Goal: Task Accomplishment & Management: Use online tool/utility

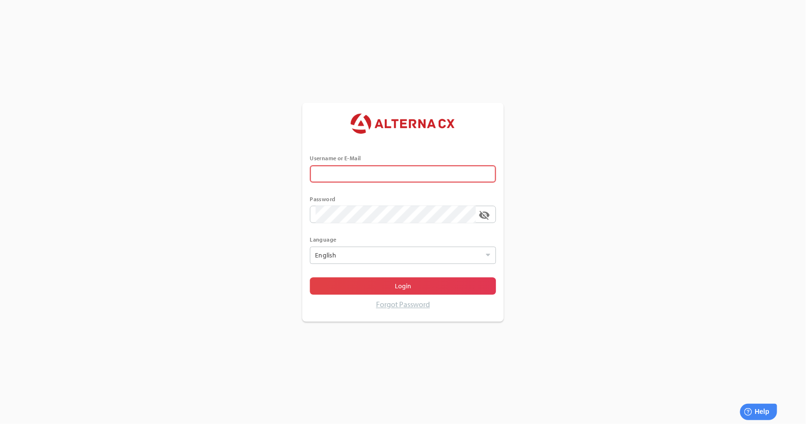
click at [366, 171] on input "text" at bounding box center [403, 173] width 175 height 17
click at [427, 178] on input "text" at bounding box center [403, 173] width 175 height 17
type input "******"
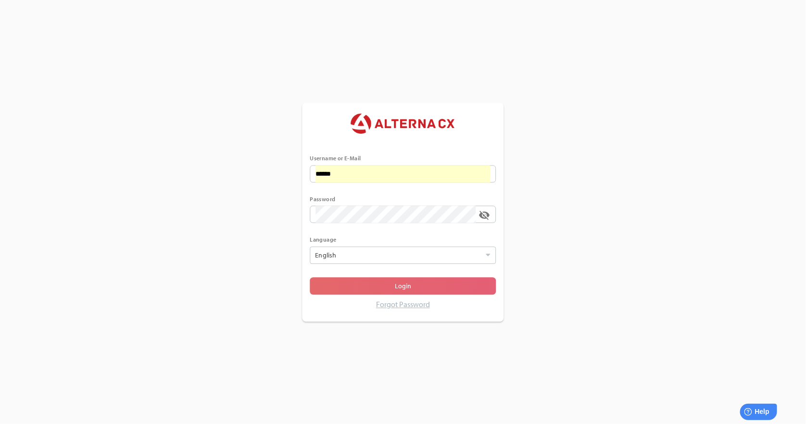
click at [363, 289] on span "Login" at bounding box center [403, 285] width 171 height 13
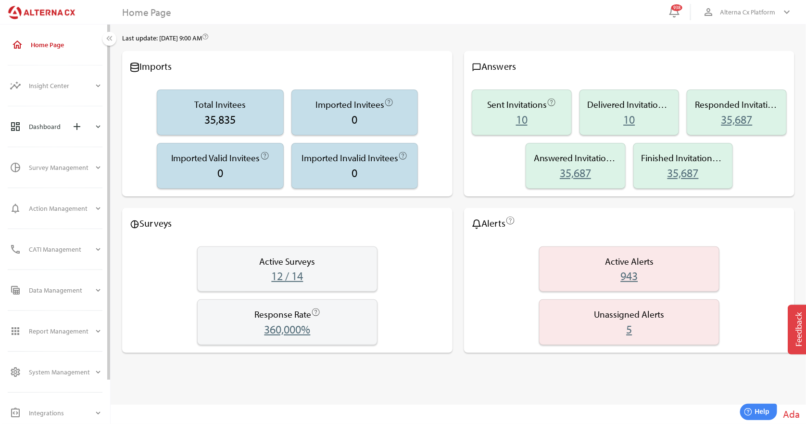
click at [101, 129] on icon "expand_more" at bounding box center [98, 126] width 9 height 9
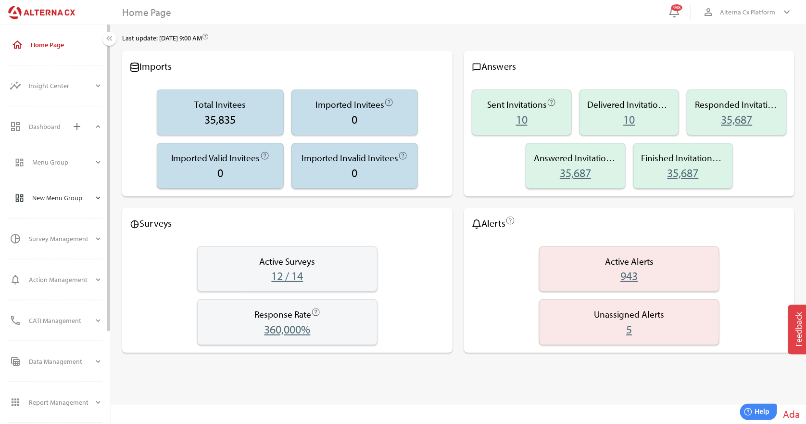
click at [98, 196] on icon "expand_more" at bounding box center [98, 197] width 9 height 9
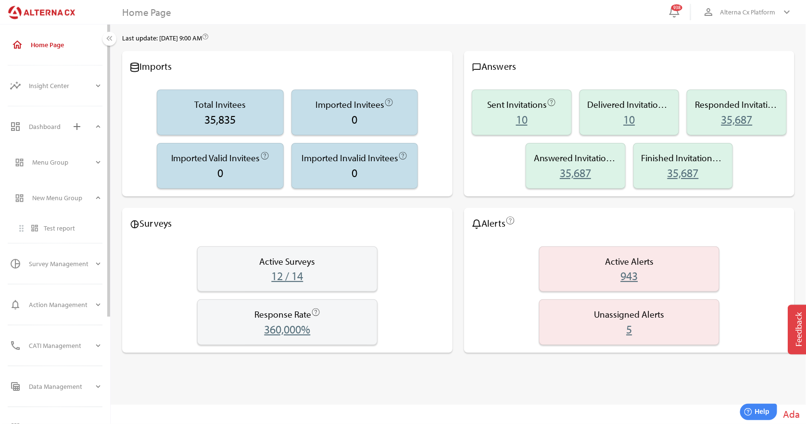
click at [66, 231] on div "Test report" at bounding box center [73, 228] width 59 height 8
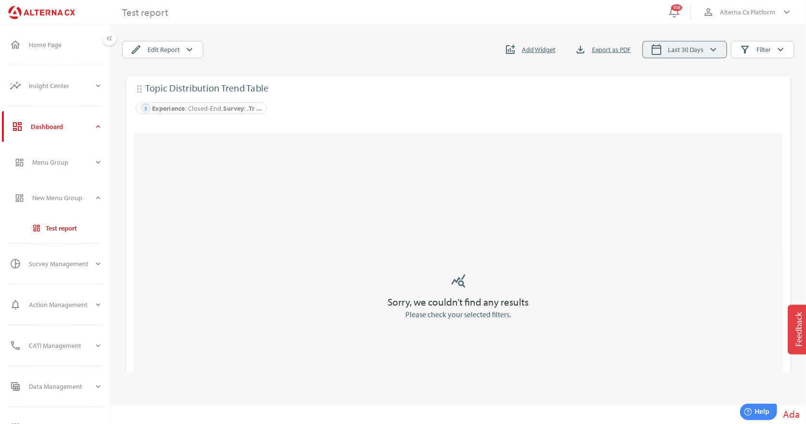
click at [695, 54] on span "Last 30 Days" at bounding box center [686, 50] width 36 height 12
select select "*"
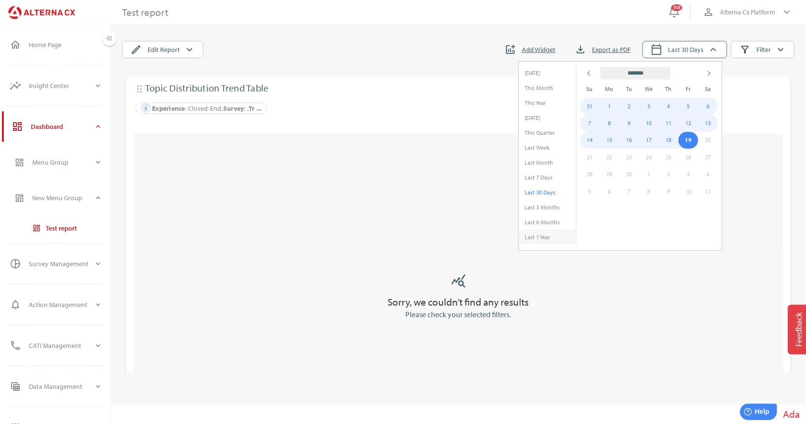
click at [549, 235] on li "Last 1 Year" at bounding box center [547, 236] width 57 height 15
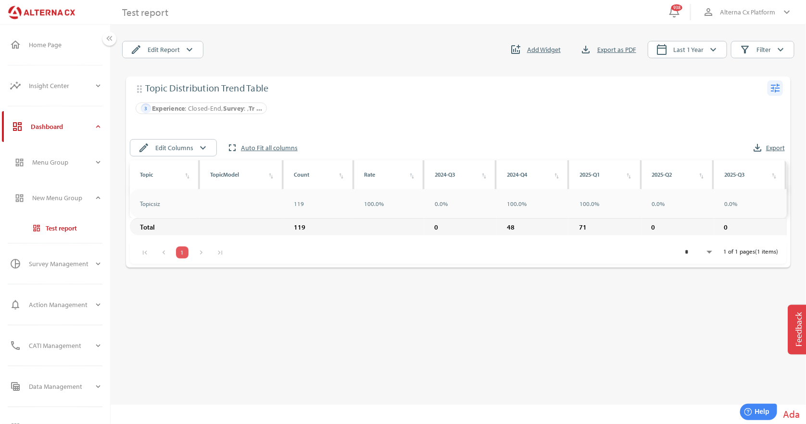
click at [775, 84] on icon "tune" at bounding box center [776, 88] width 12 height 12
click at [744, 105] on div "Edit" at bounding box center [757, 107] width 38 height 15
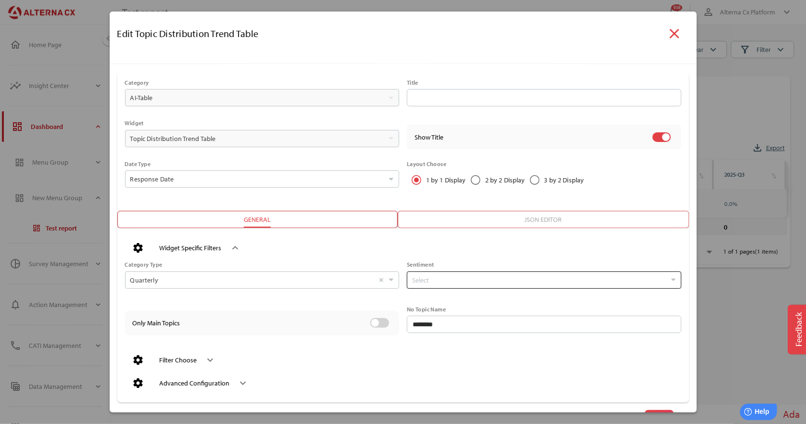
click at [435, 280] on input "Select" at bounding box center [539, 280] width 254 height 16
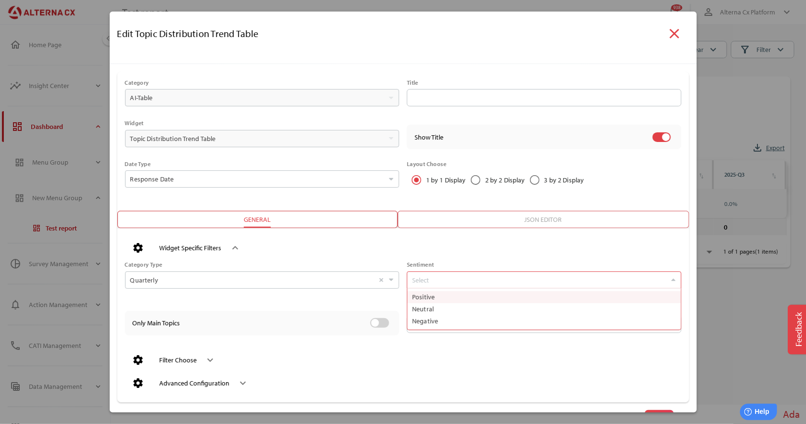
scroll to position [41, 270]
click at [309, 303] on div "Category Type Quarterly Select" at bounding box center [258, 281] width 282 height 44
click at [176, 357] on div "Filter Choose" at bounding box center [179, 360] width 38 height 8
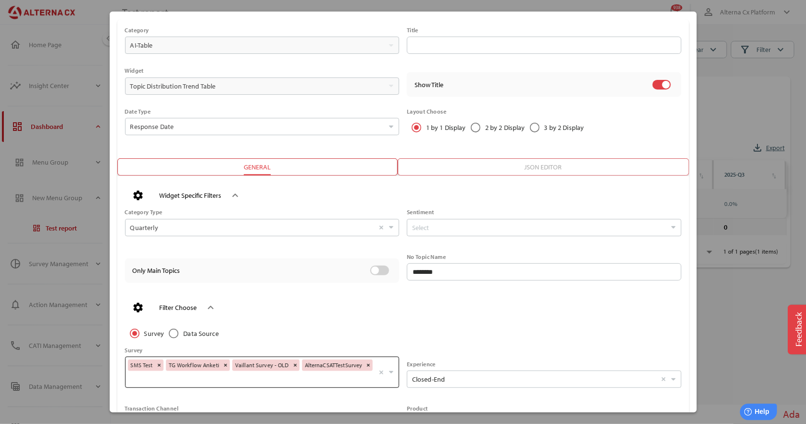
scroll to position [96, 0]
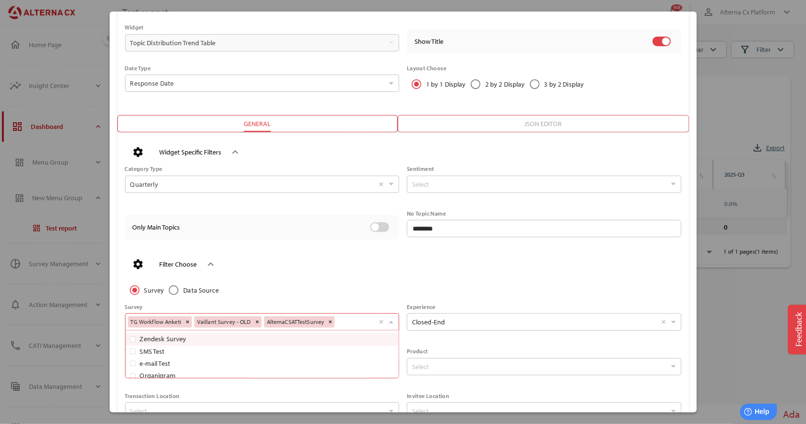
click at [156, 321] on div "SMS Test TG Workflow Anketi Vaillant Survey - OLD AlternaCSATTestSurvey Select" at bounding box center [252, 321] width 249 height 14
click at [185, 322] on div "TG Workflow Anketi Vaillant Survey - OLD AlternaCSATTestSurvey Select" at bounding box center [252, 321] width 249 height 14
click at [183, 322] on span "AlternaCSATTestSurvey" at bounding box center [161, 325] width 44 height 6
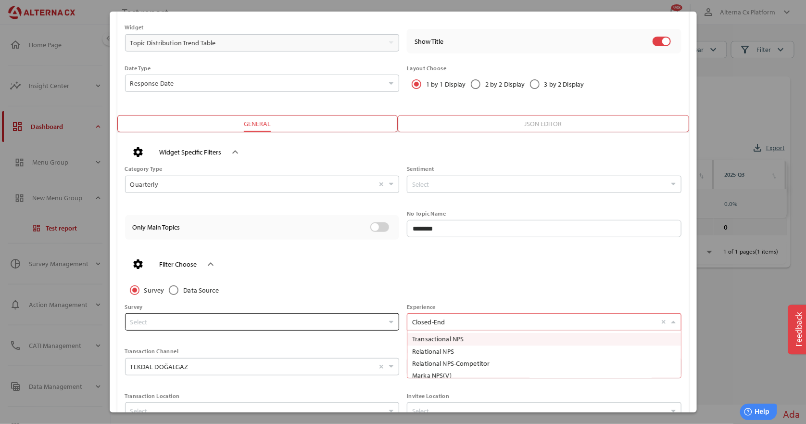
click at [458, 328] on input "Closed-End Select Transactional NPS Relational NPS Relational NPS-Competitor Ma…" at bounding box center [534, 322] width 244 height 16
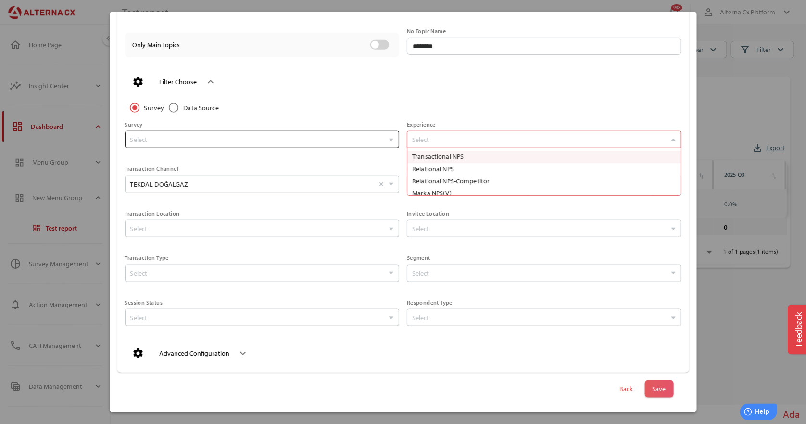
click at [660, 388] on span "Save" at bounding box center [659, 388] width 29 height 17
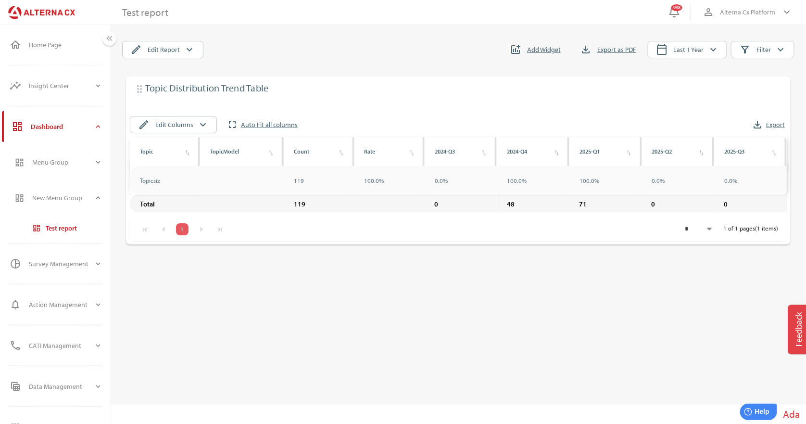
click at [721, 63] on main "Test report edit Edit Report keyboard_arrow_down addchart Add Widget file_downl…" at bounding box center [459, 212] width 696 height 380
click at [717, 53] on icon "keyboard_arrow_down" at bounding box center [714, 50] width 12 height 12
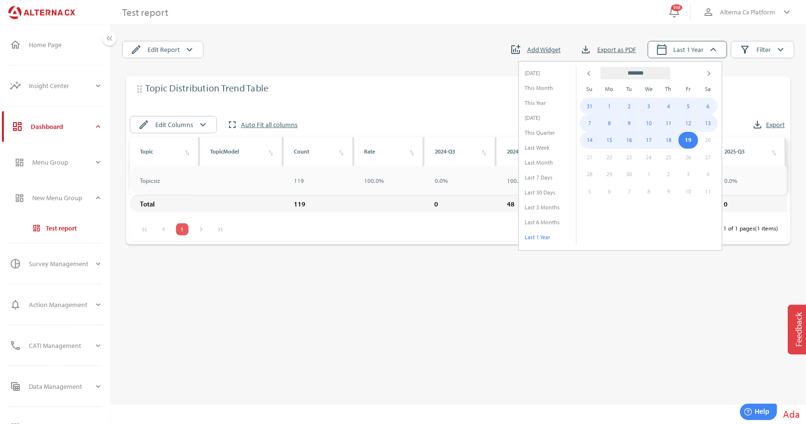
click at [593, 78] on th at bounding box center [590, 73] width 20 height 15
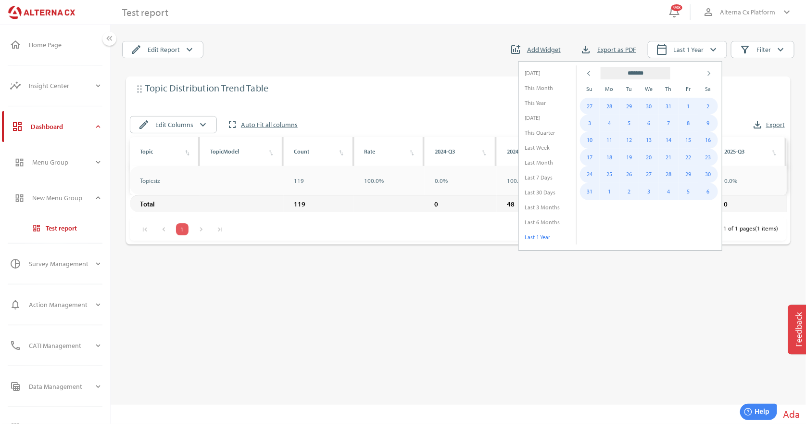
click at [593, 78] on th at bounding box center [590, 73] width 20 height 15
click at [590, 74] on span at bounding box center [589, 73] width 5 height 5
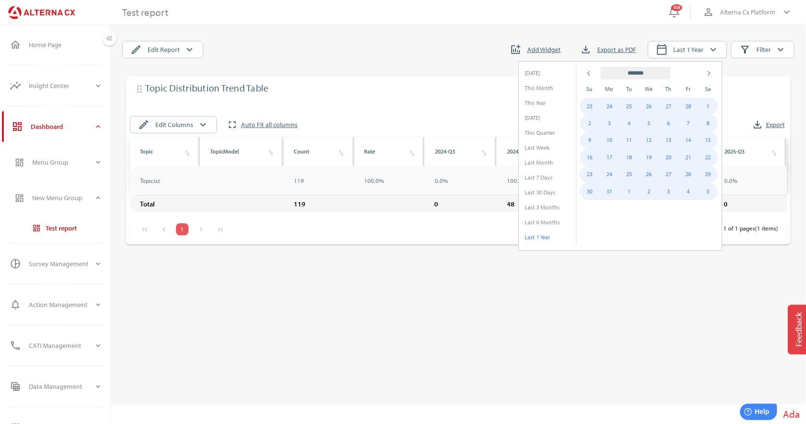
click at [590, 74] on span at bounding box center [589, 73] width 5 height 5
select select "**"
type input "****"
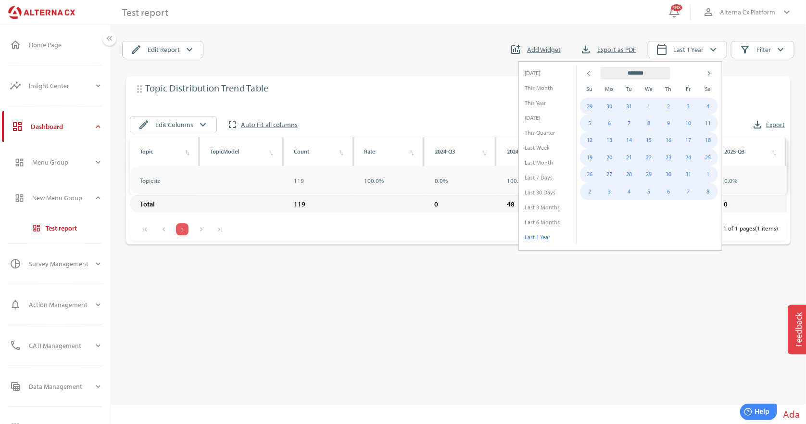
click at [590, 74] on span at bounding box center [589, 73] width 5 height 5
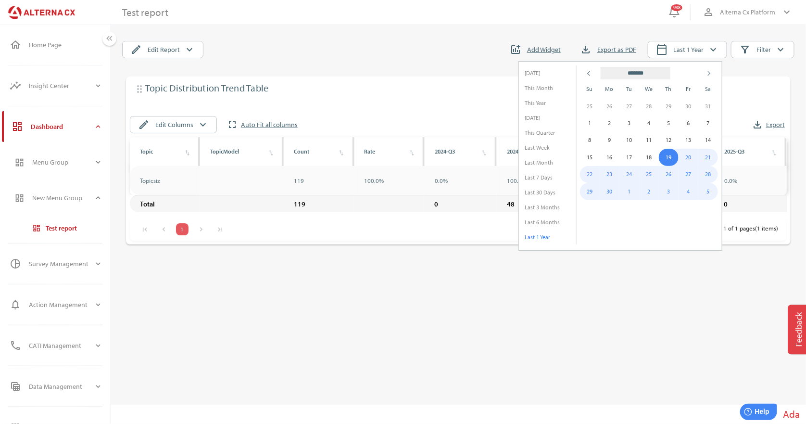
click at [590, 74] on span at bounding box center [589, 73] width 5 height 5
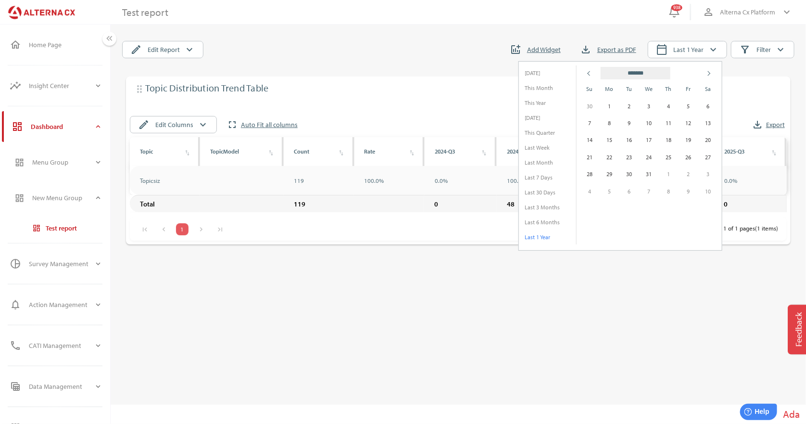
click at [590, 74] on span at bounding box center [589, 73] width 5 height 5
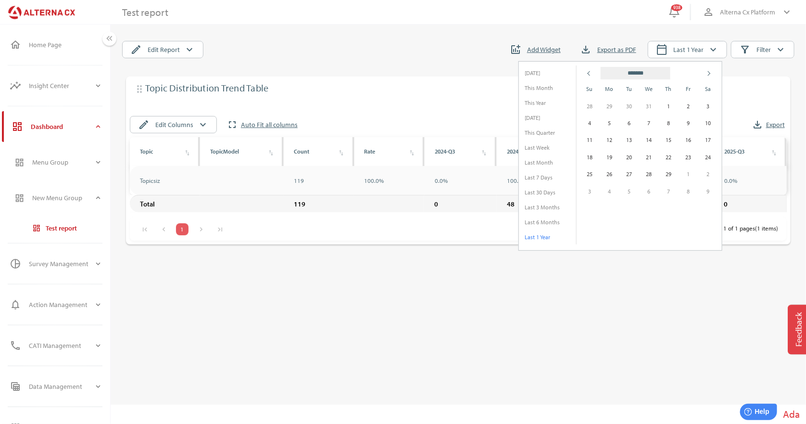
click at [590, 74] on span at bounding box center [589, 73] width 5 height 5
select select "**"
type input "****"
click at [590, 74] on span at bounding box center [589, 73] width 5 height 5
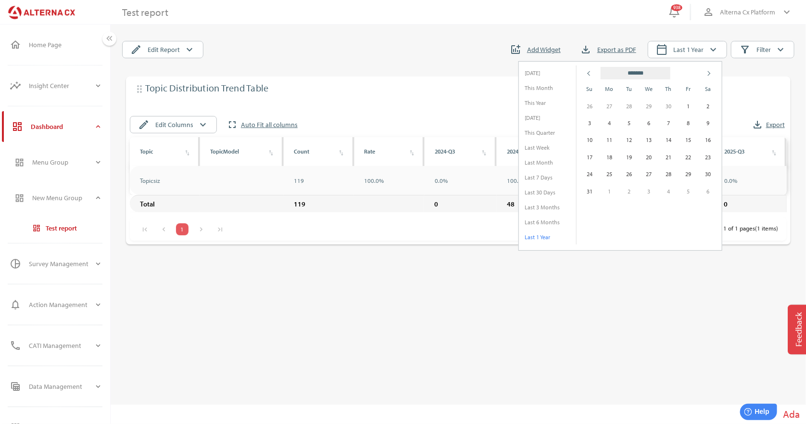
click at [590, 74] on span at bounding box center [589, 73] width 5 height 5
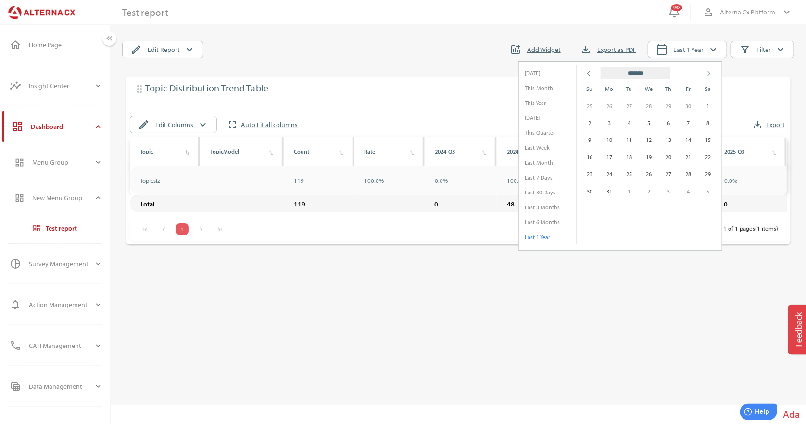
click at [590, 74] on span at bounding box center [589, 73] width 5 height 5
click at [649, 105] on td "1" at bounding box center [649, 106] width 20 height 17
click at [709, 73] on span at bounding box center [708, 73] width 5 height 5
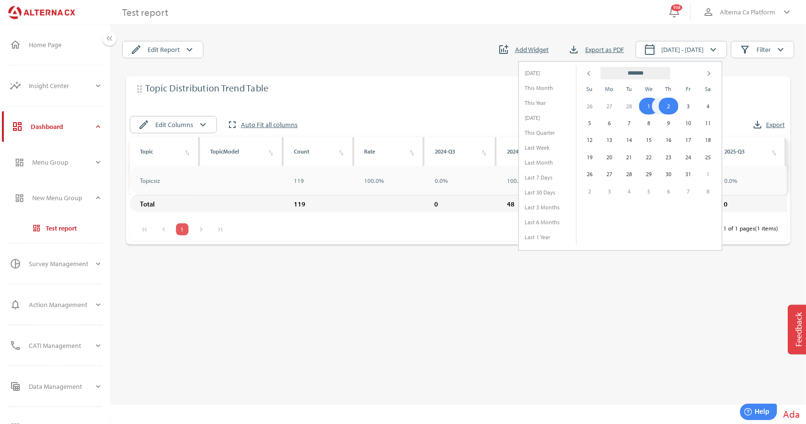
click at [709, 73] on span at bounding box center [708, 73] width 5 height 5
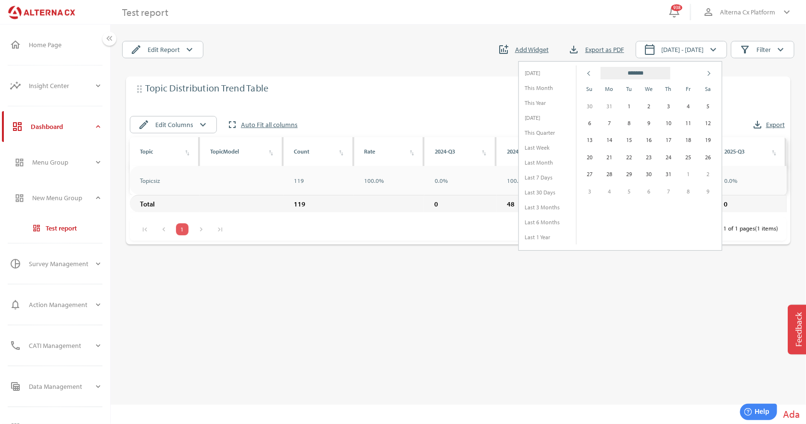
click at [709, 73] on span at bounding box center [708, 73] width 5 height 5
select select "*"
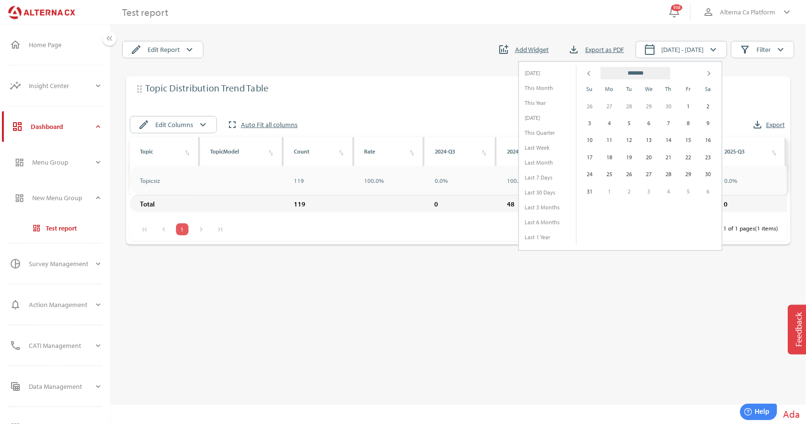
type input "****"
click at [709, 73] on span at bounding box center [708, 73] width 5 height 5
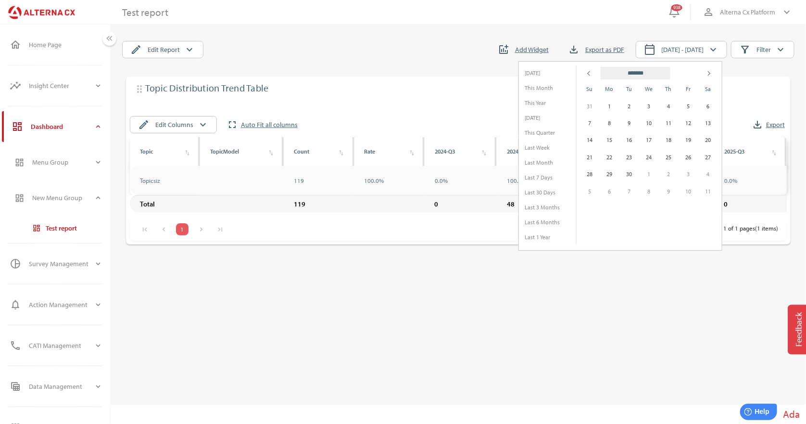
click at [709, 73] on span at bounding box center [708, 73] width 5 height 5
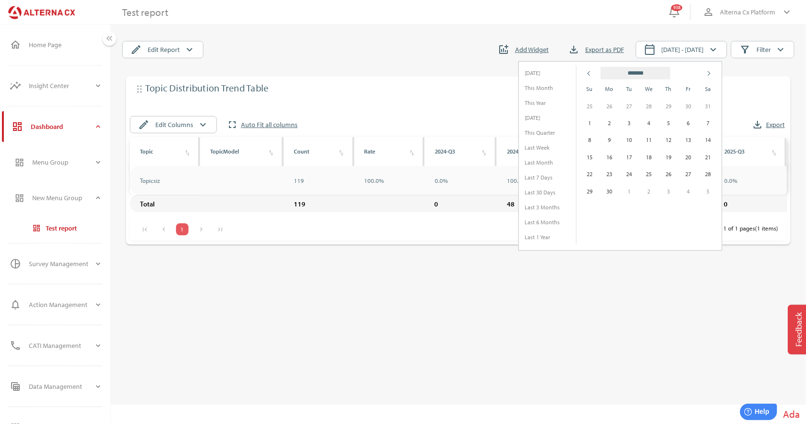
click at [709, 73] on span at bounding box center [708, 73] width 5 height 5
select select "*"
type input "****"
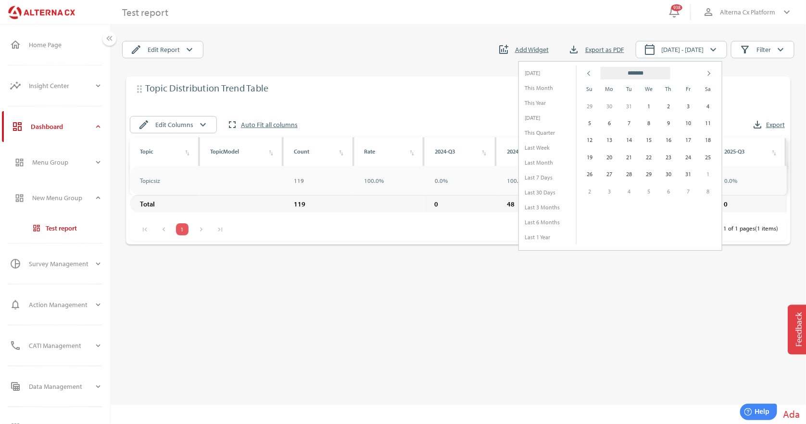
click at [709, 73] on span at bounding box center [708, 73] width 5 height 5
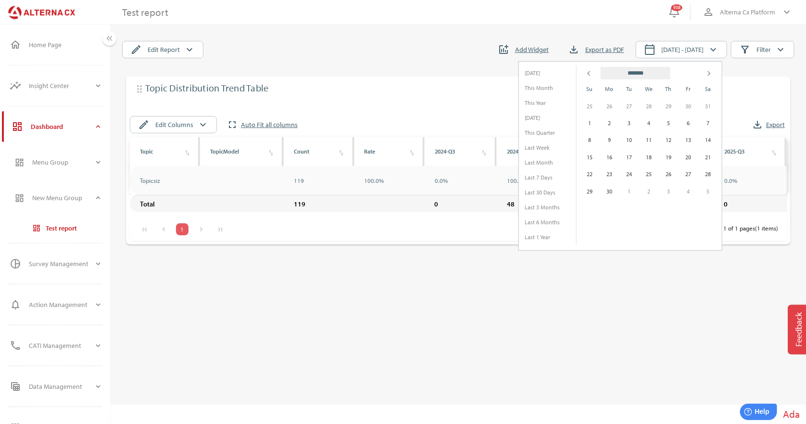
click at [709, 73] on span at bounding box center [708, 73] width 5 height 5
select select "*"
click at [709, 73] on span at bounding box center [708, 73] width 5 height 5
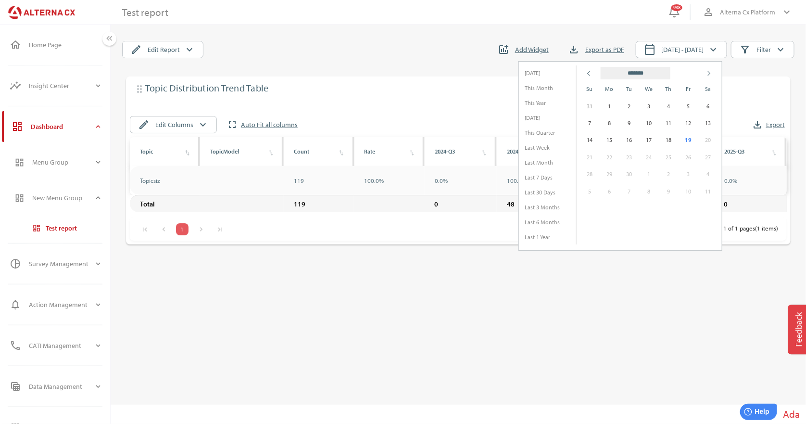
click at [709, 73] on span at bounding box center [708, 73] width 5 height 5
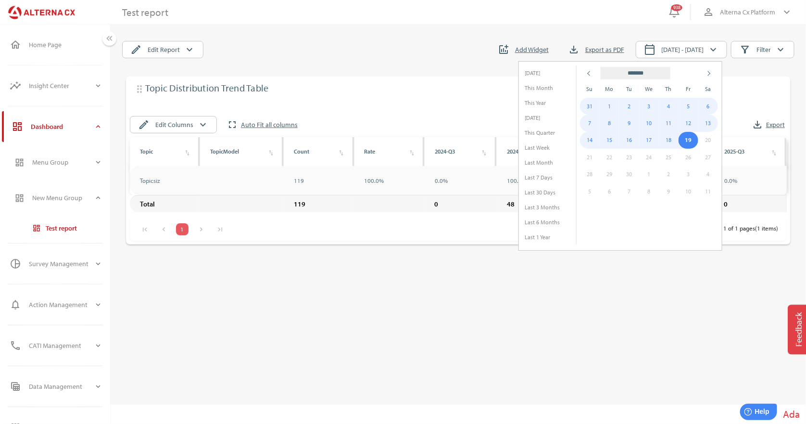
click at [687, 140] on td "19" at bounding box center [689, 140] width 20 height 17
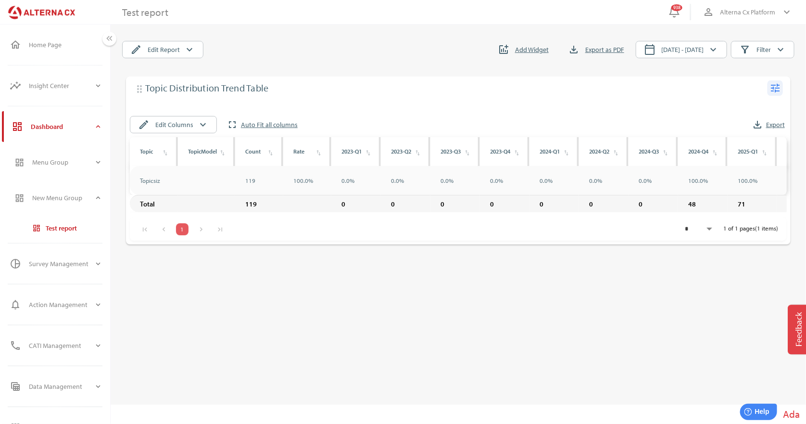
click at [772, 88] on icon "tune" at bounding box center [776, 88] width 12 height 12
click at [759, 106] on div "Edit" at bounding box center [757, 107] width 38 height 15
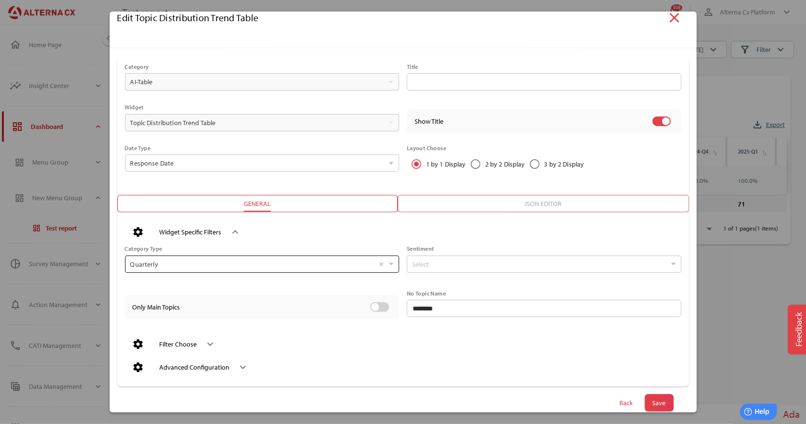
scroll to position [30, 0]
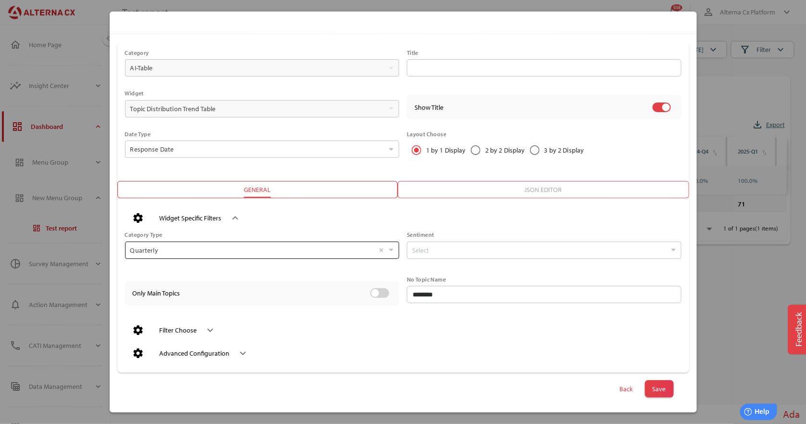
click at [319, 252] on input "Quarterly Select" at bounding box center [252, 250] width 244 height 16
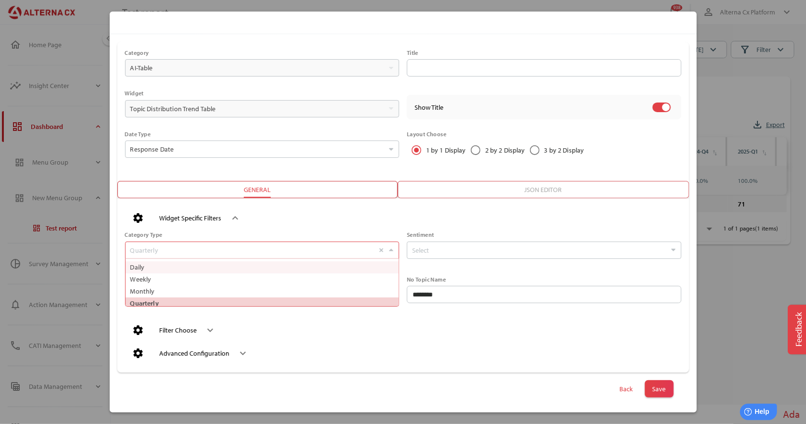
scroll to position [47, 263]
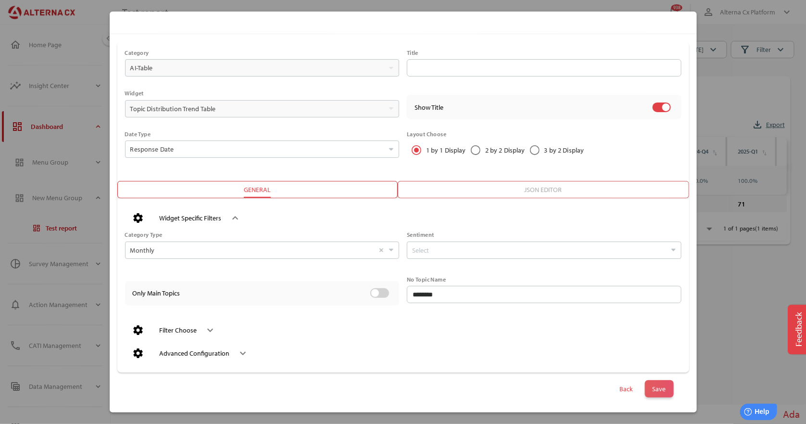
click at [658, 387] on span "Save" at bounding box center [659, 388] width 13 height 13
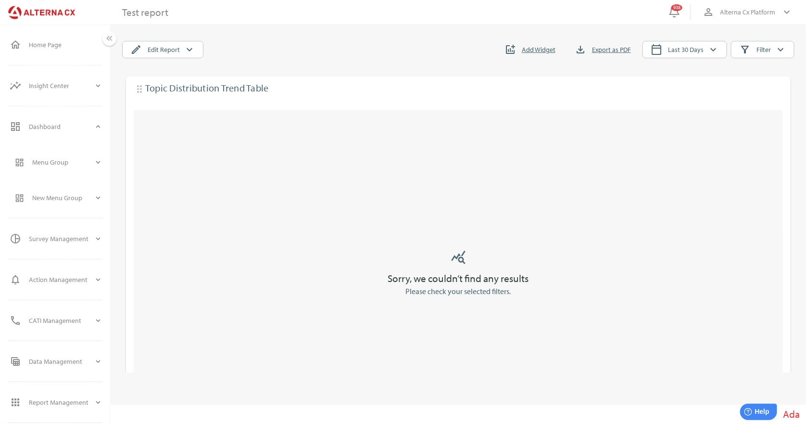
click at [660, 59] on main "Test report edit Edit Report keyboard_arrow_down addchart Add Widget file_downl…" at bounding box center [459, 212] width 696 height 380
click at [666, 48] on span "calendar_today Last 30 Days keyboard_arrow_down" at bounding box center [685, 49] width 68 height 13
select select "*"
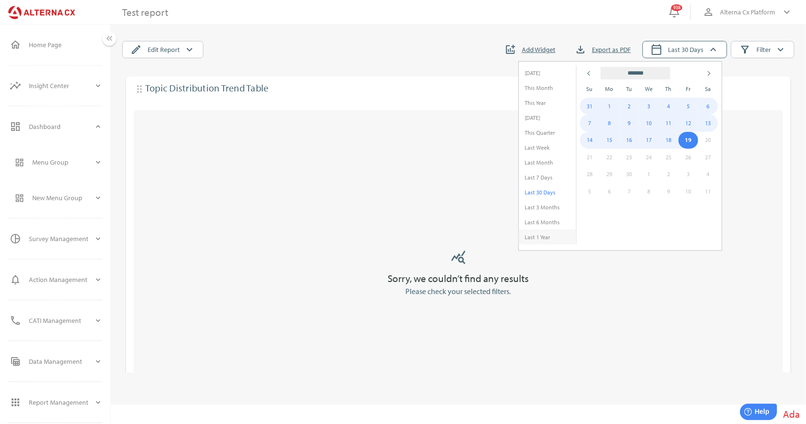
click at [544, 232] on li "Last 1 Year" at bounding box center [547, 236] width 57 height 15
